Goal: Navigation & Orientation: Find specific page/section

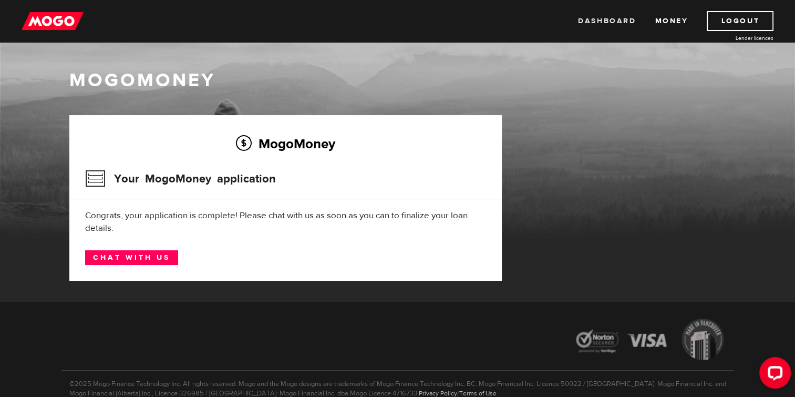
click at [611, 16] on link "Dashboard" at bounding box center [607, 21] width 58 height 20
